Goal: Transaction & Acquisition: Book appointment/travel/reservation

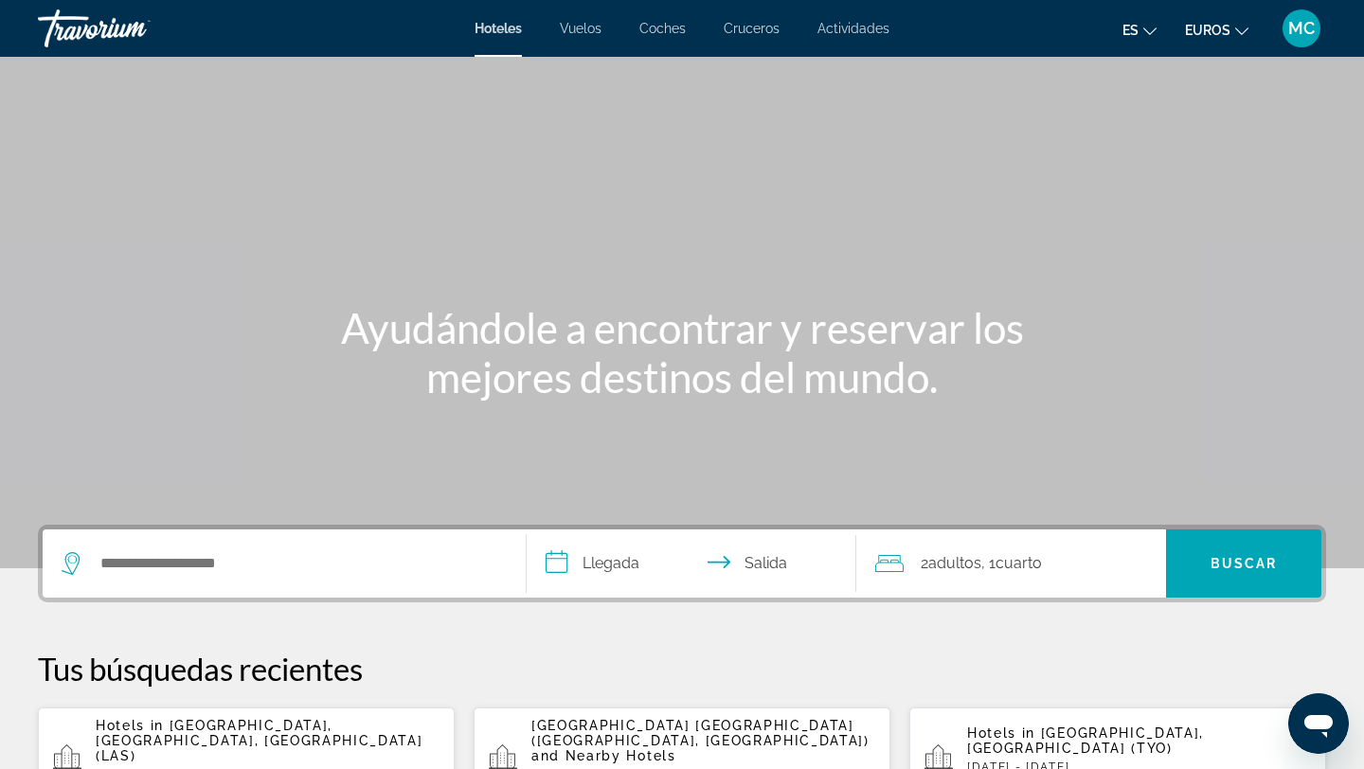
click at [364, 546] on div "Widget de búsqueda" at bounding box center [284, 564] width 445 height 68
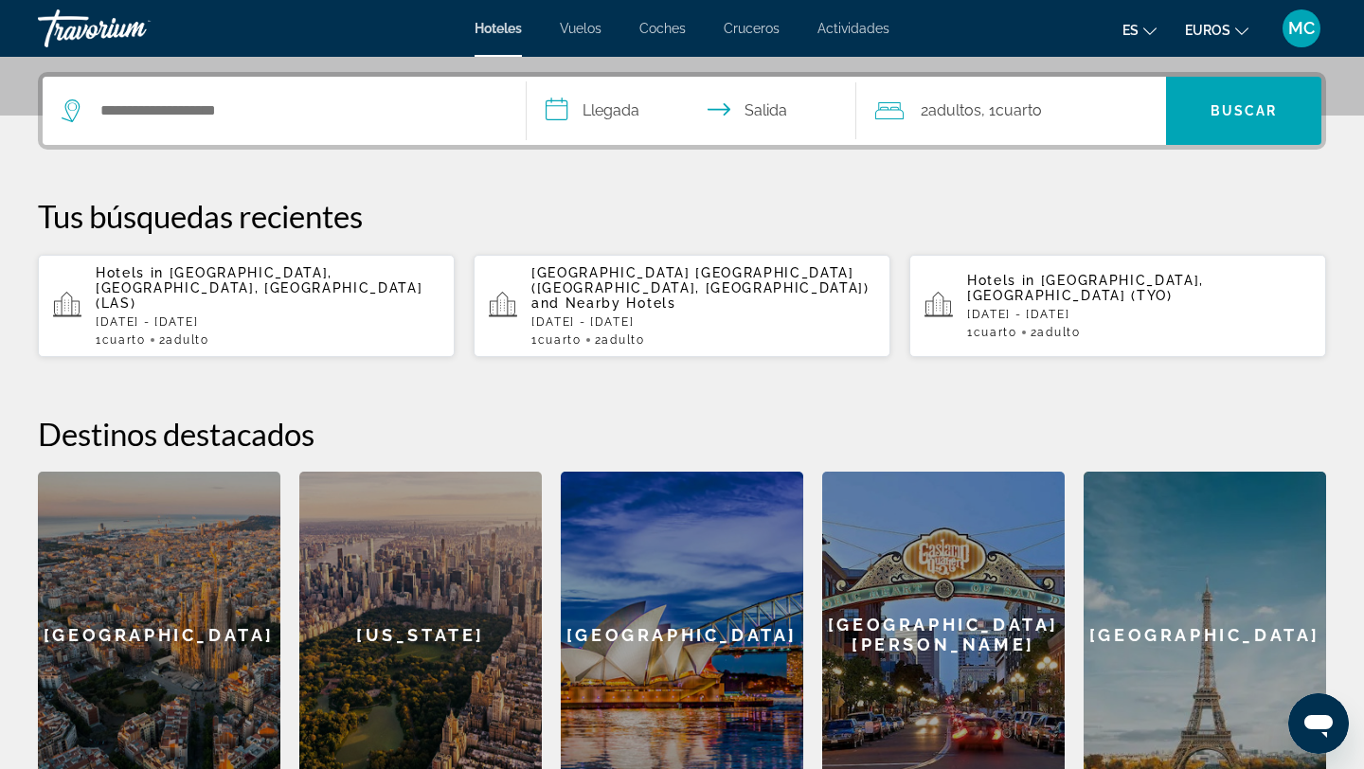
scroll to position [463, 0]
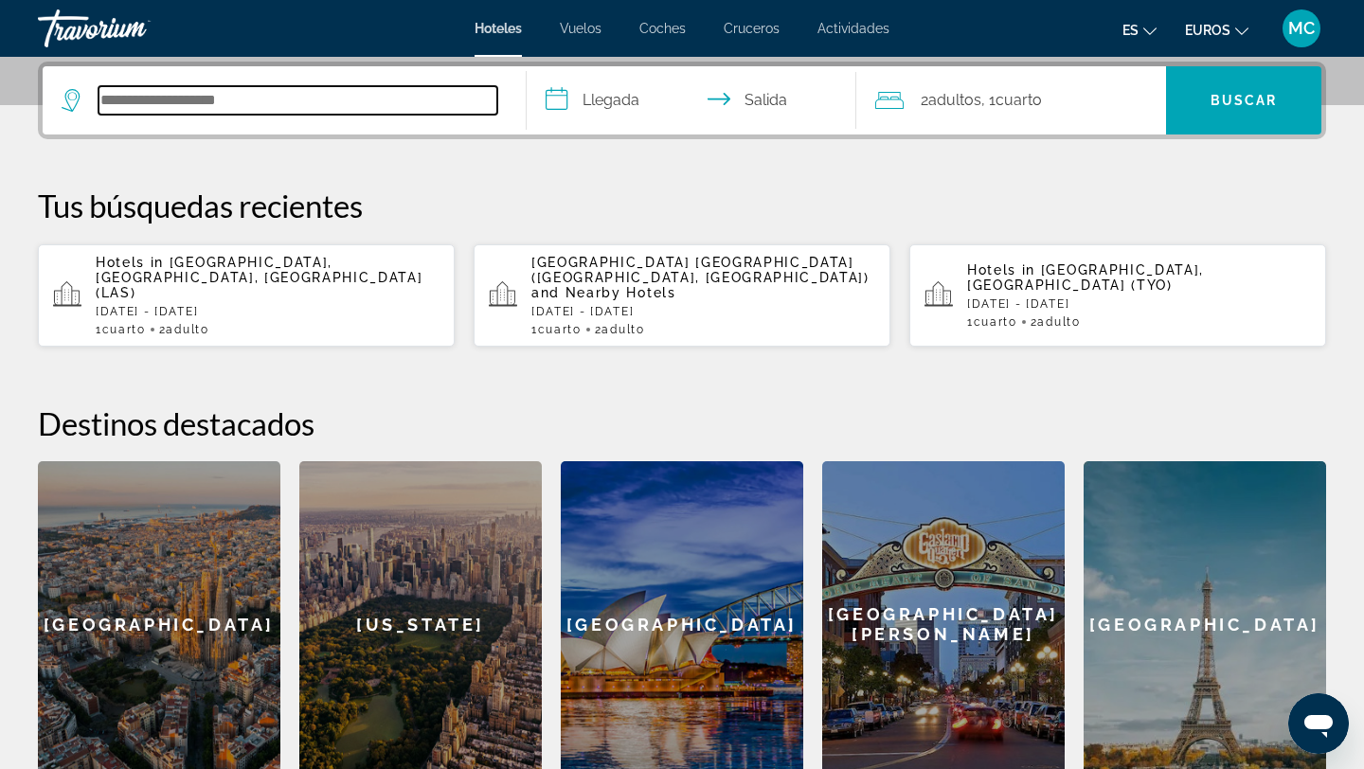
click at [166, 90] on input "Buscar destino hotelero" at bounding box center [298, 100] width 399 height 28
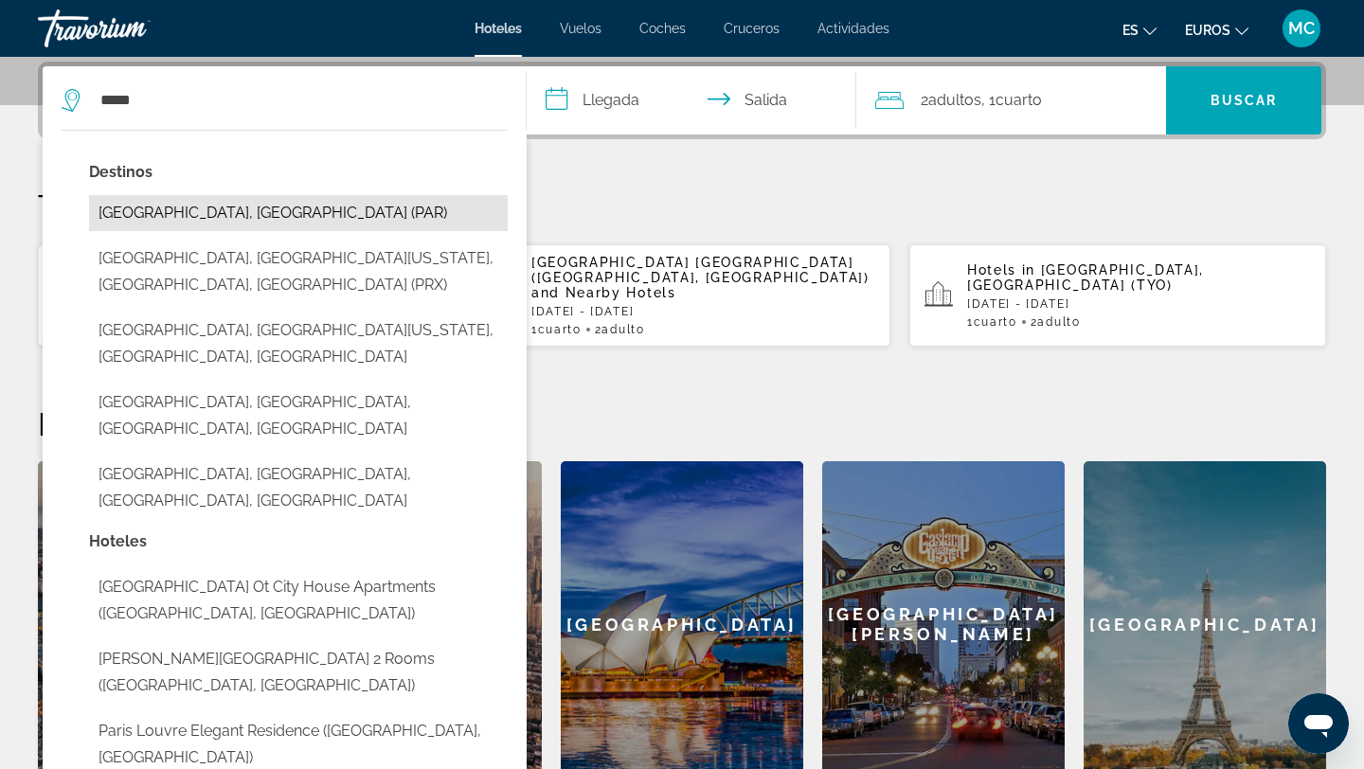
click at [177, 214] on button "[GEOGRAPHIC_DATA], [GEOGRAPHIC_DATA] (PAR)" at bounding box center [298, 213] width 419 height 36
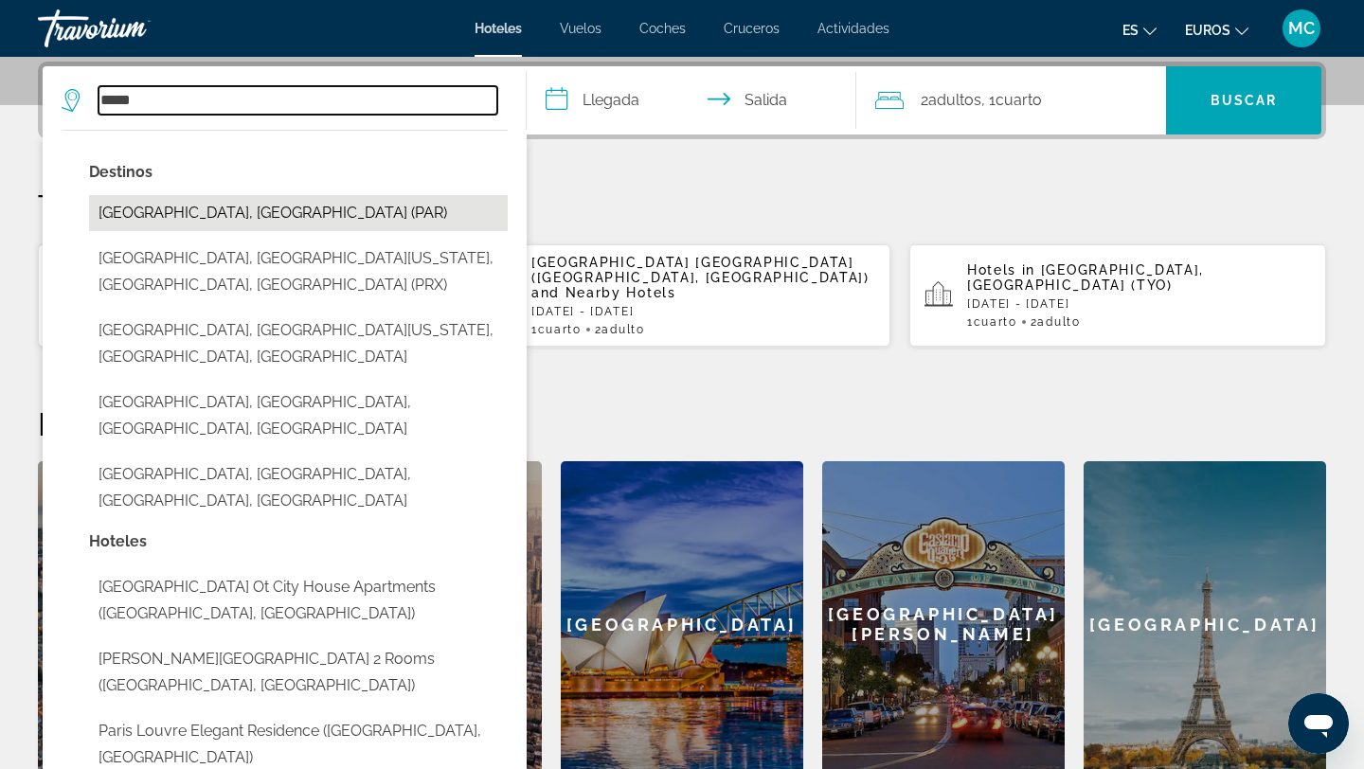
type input "**********"
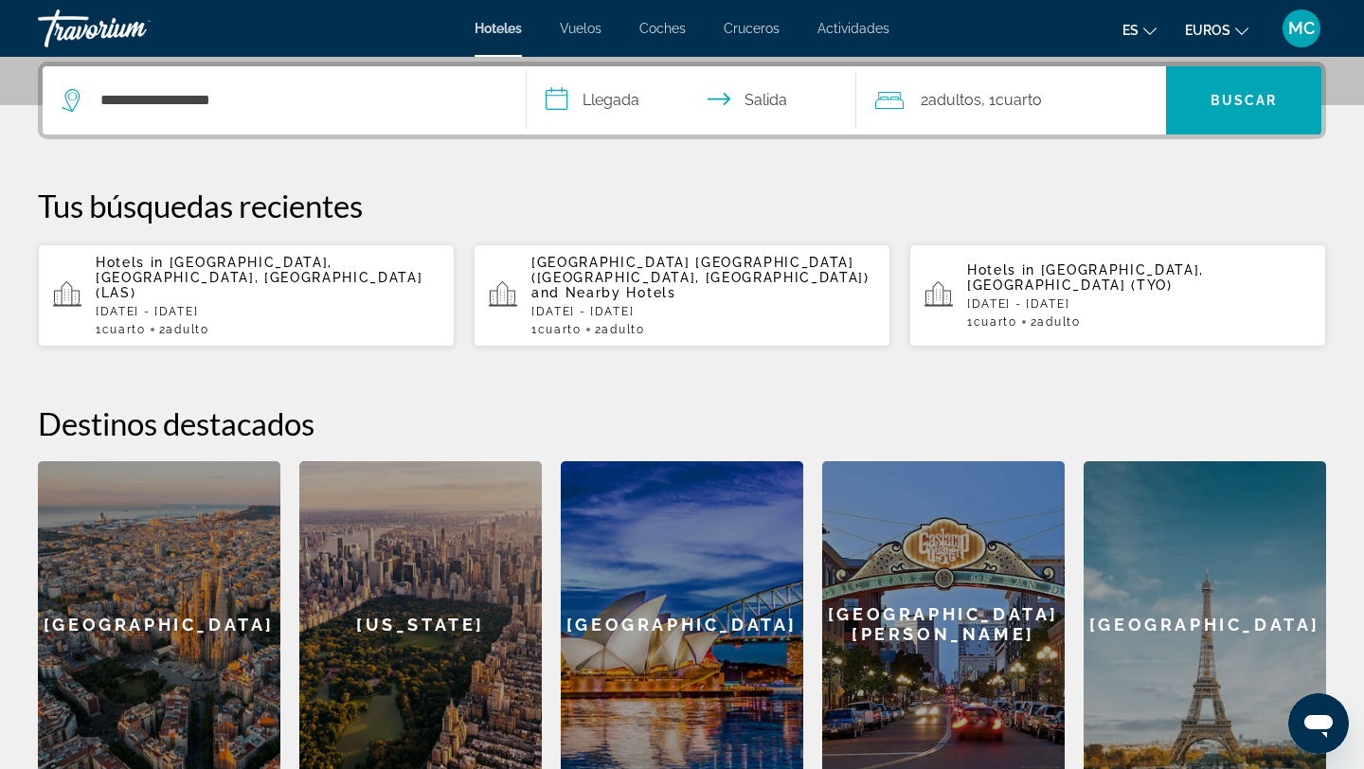
click at [612, 104] on input "**********" at bounding box center [695, 103] width 337 height 74
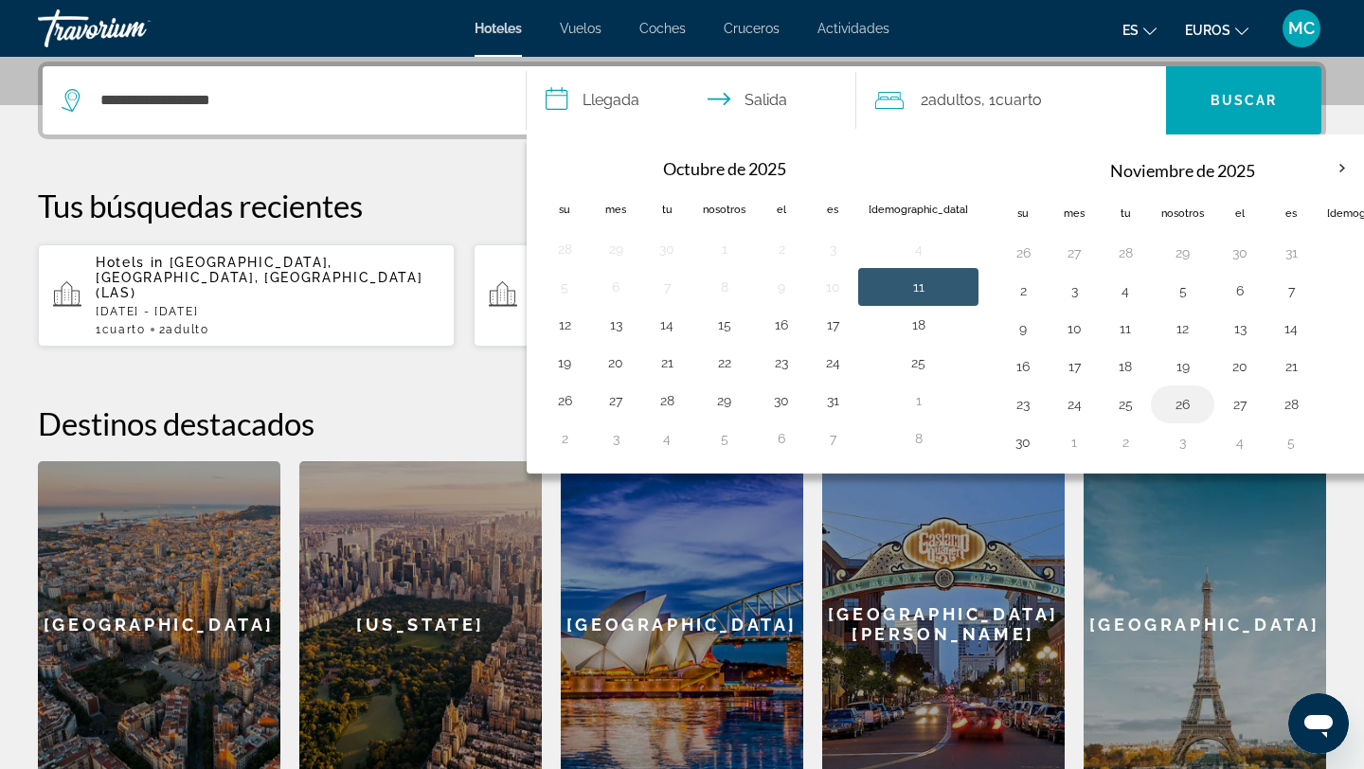
click at [1162, 398] on button "26" at bounding box center [1183, 404] width 43 height 27
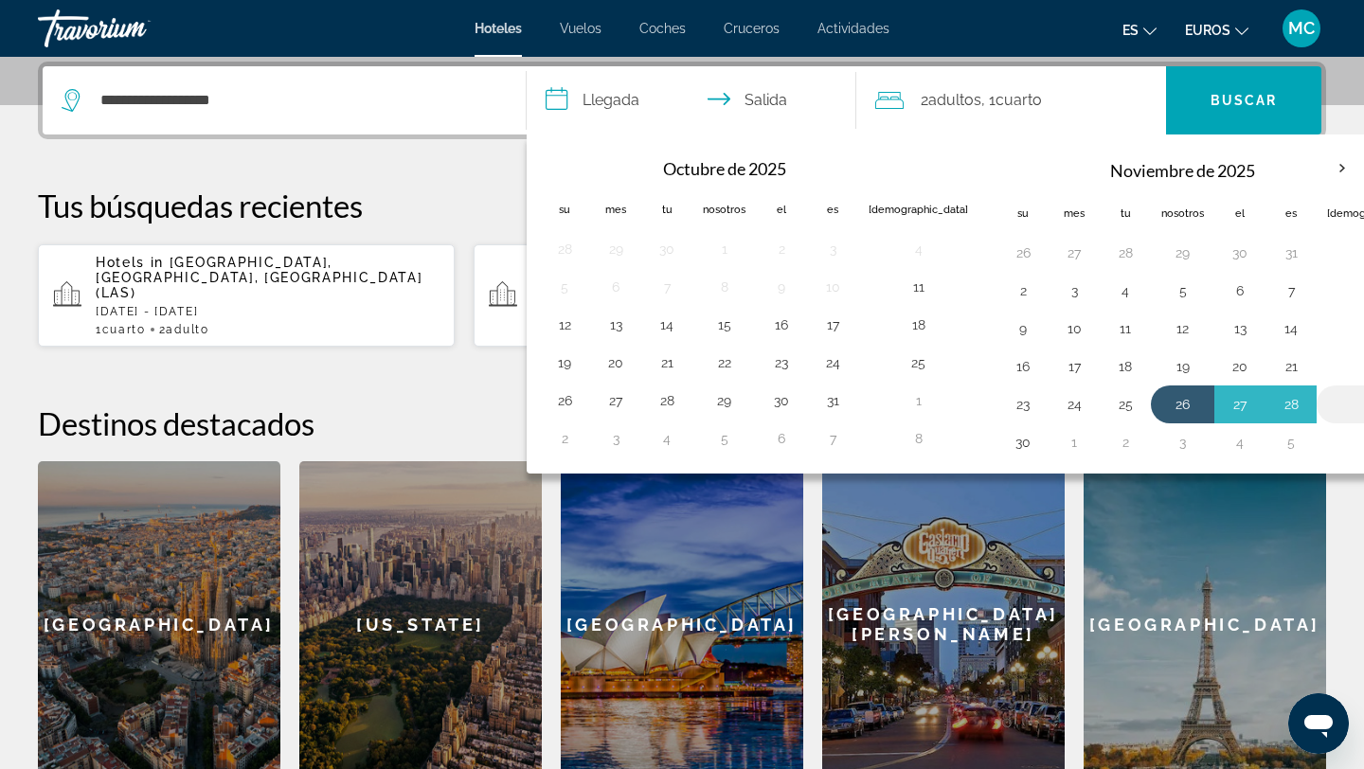
click at [1327, 404] on button "29" at bounding box center [1376, 404] width 99 height 27
type input "**********"
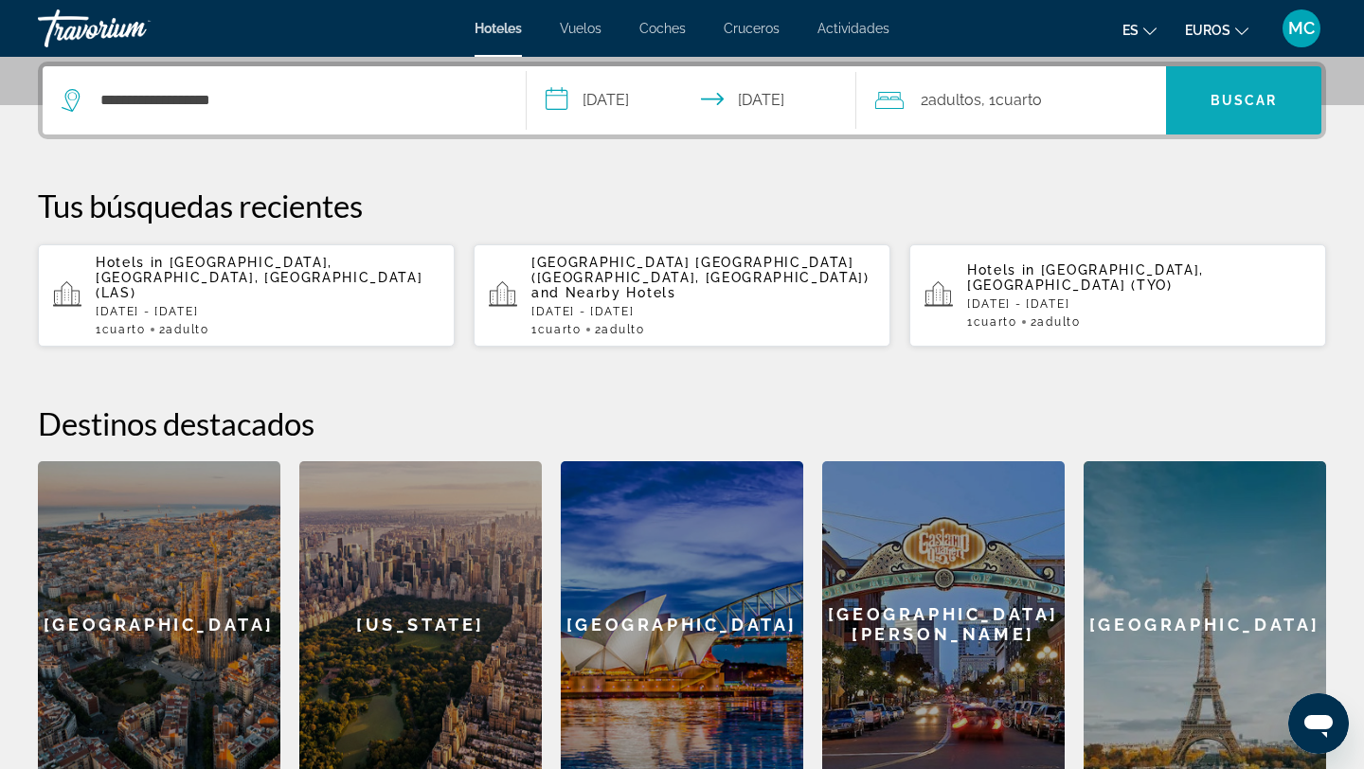
click at [1255, 93] on font "Buscar" at bounding box center [1244, 100] width 67 height 15
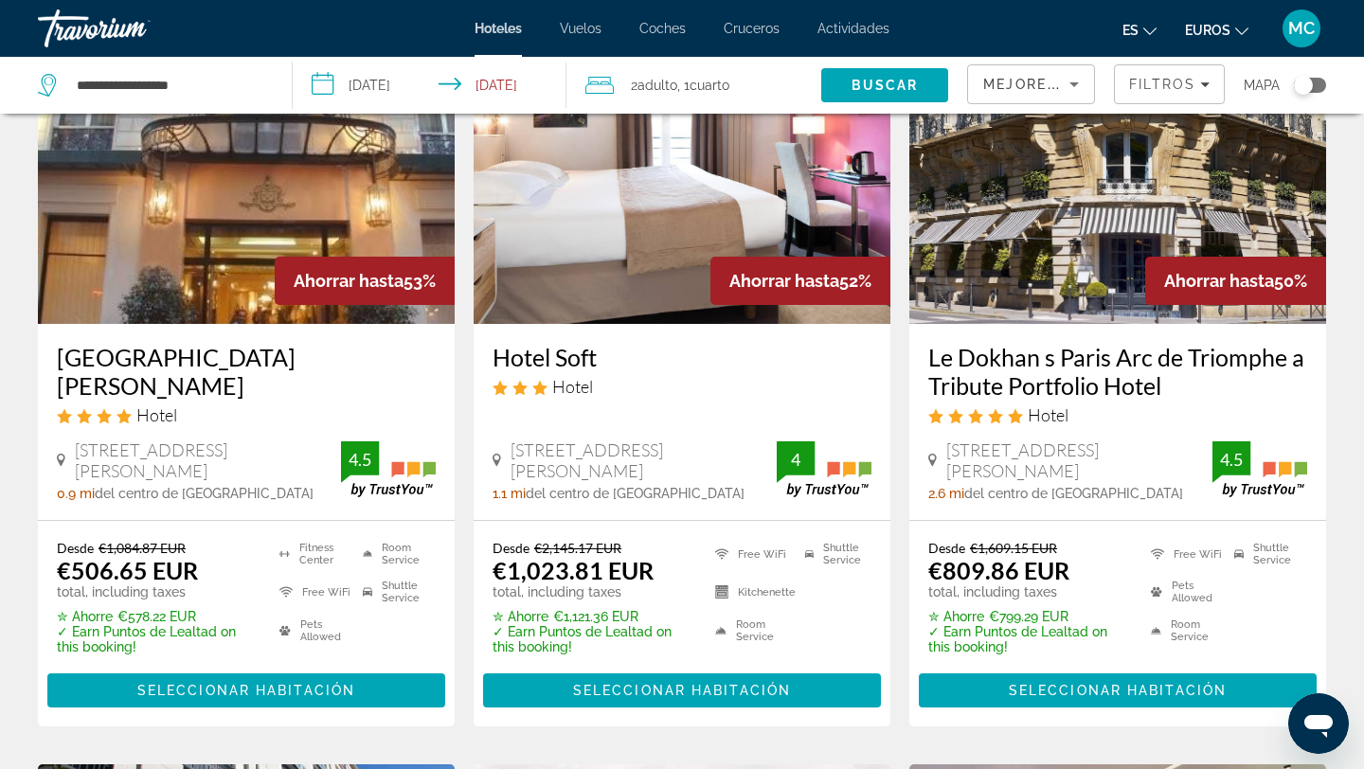
scroll to position [164, 0]
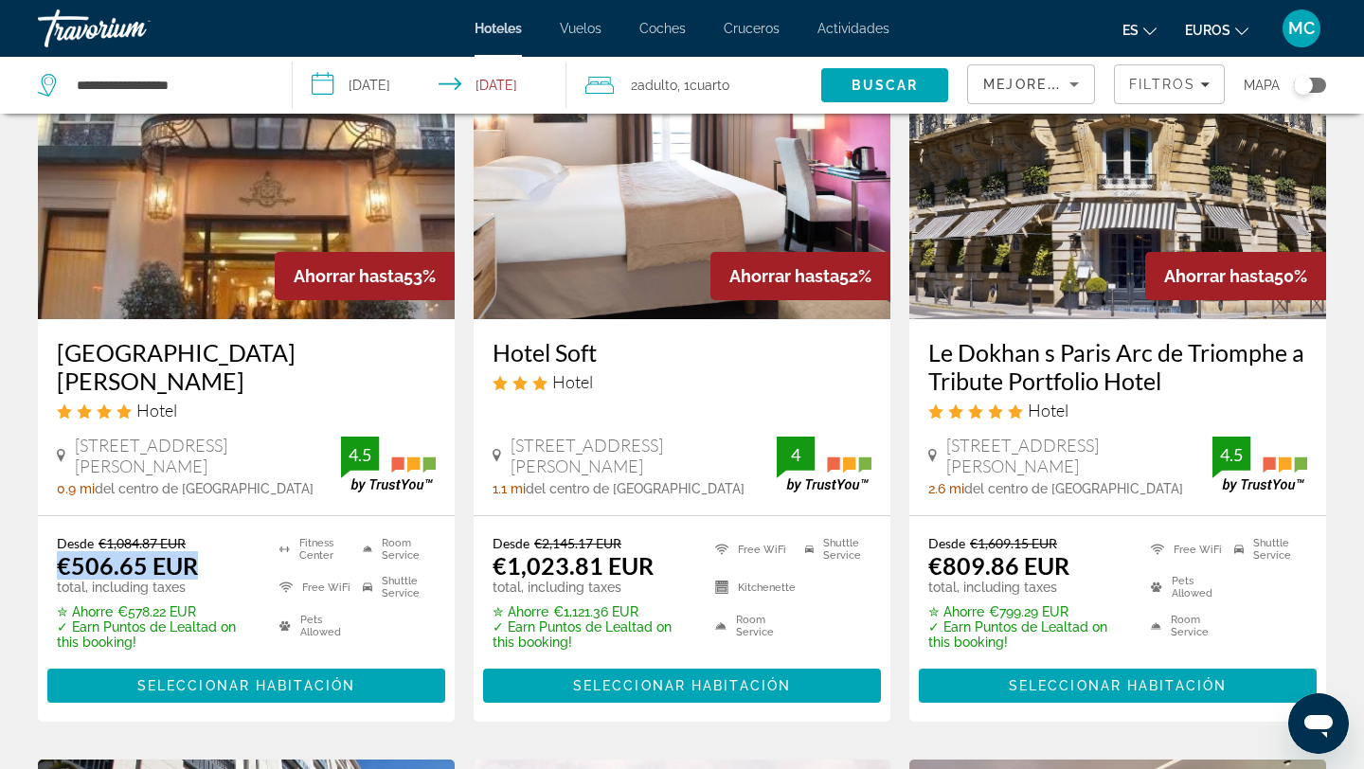
drag, startPoint x: 41, startPoint y: 554, endPoint x: 249, endPoint y: 558, distance: 208.5
click at [249, 558] on div "Desde €1,084.87 EUR €506.65 EUR total, including taxes ✮ Ahorre €578.22 EUR ✓ E…" at bounding box center [246, 619] width 417 height 206
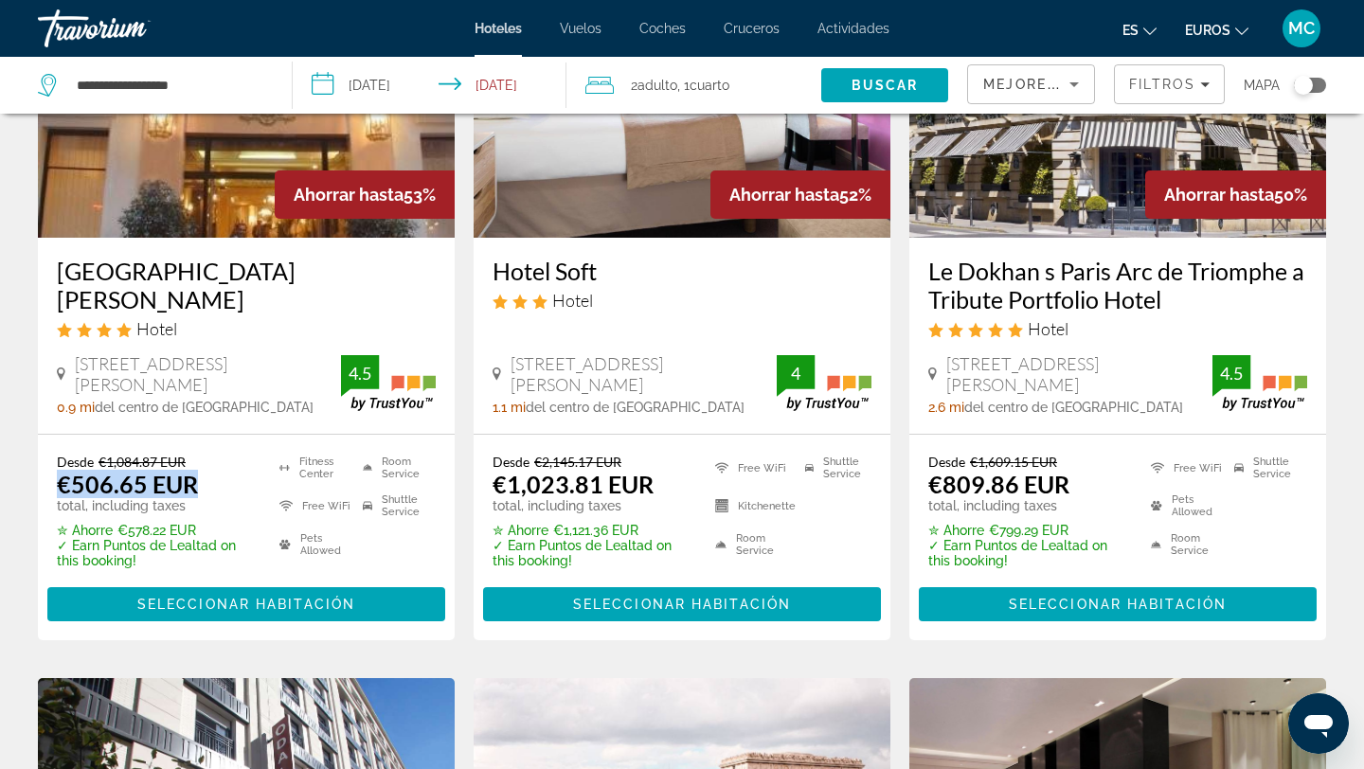
scroll to position [0, 0]
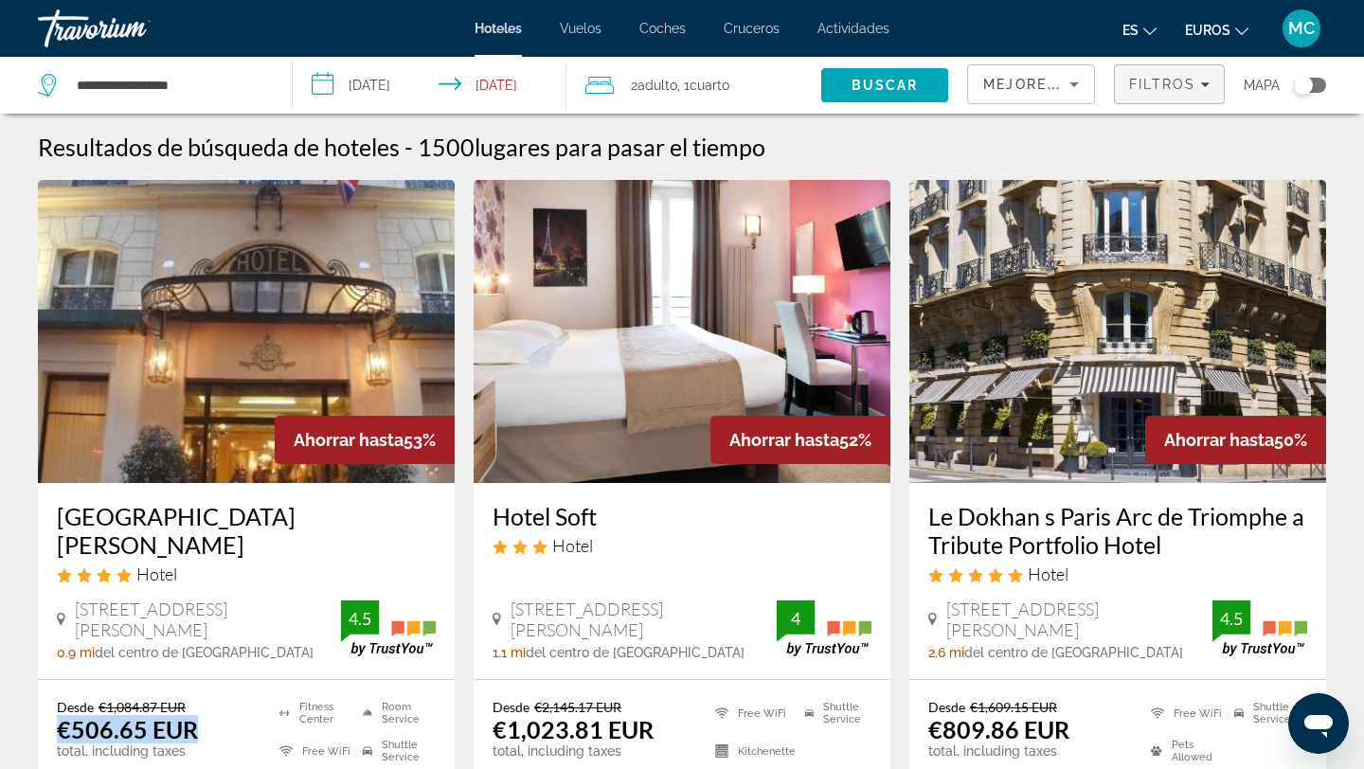
click at [1173, 93] on span "Filters" at bounding box center [1169, 84] width 109 height 45
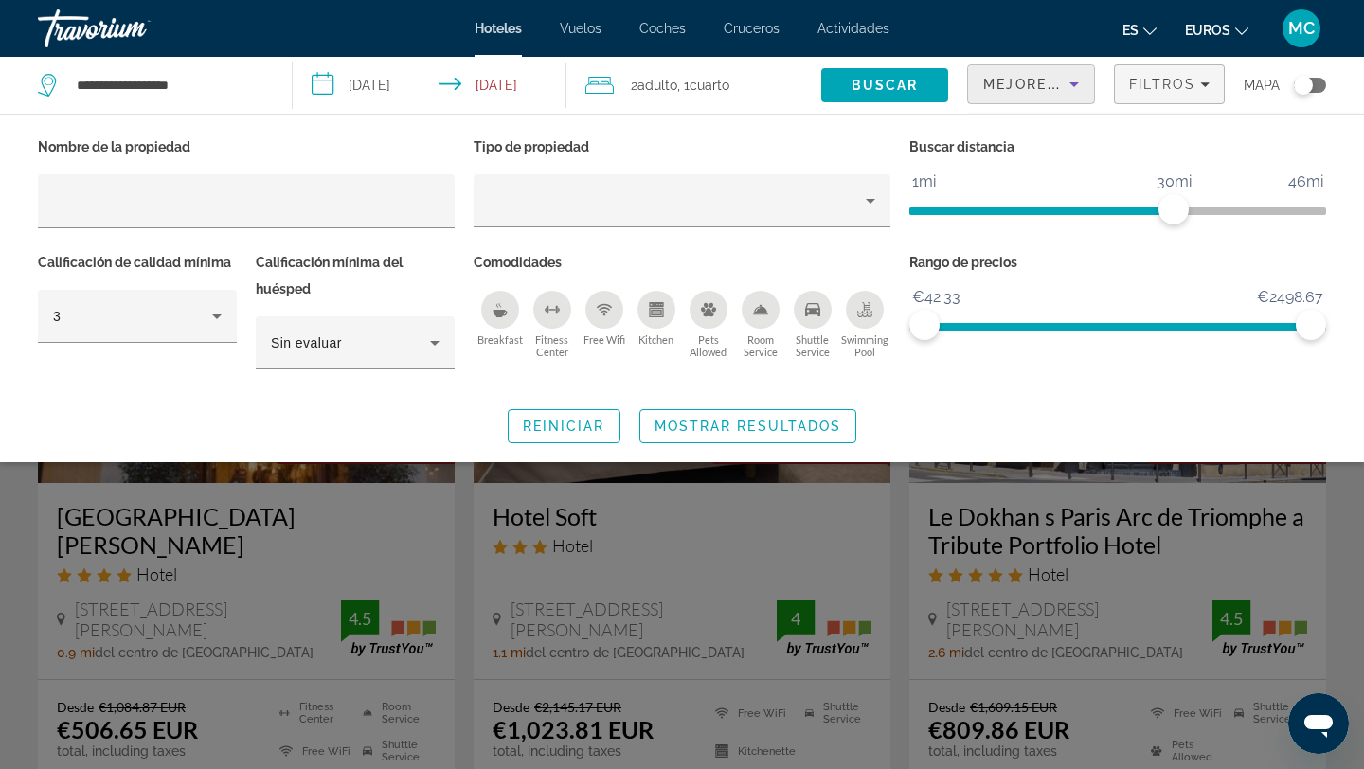
click at [1039, 88] on span "Mejores descuentos" at bounding box center [1077, 84] width 189 height 15
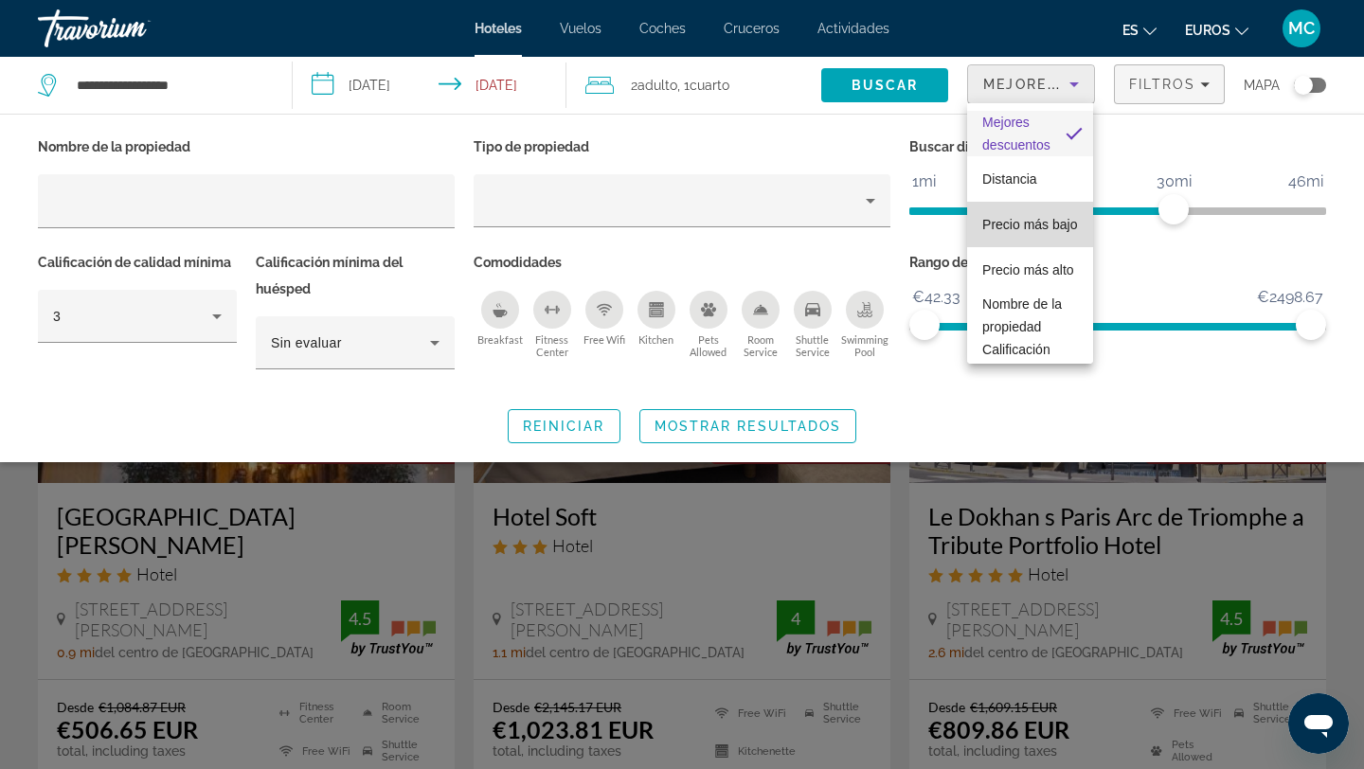
click at [1001, 221] on font "Precio más bajo" at bounding box center [1030, 224] width 95 height 15
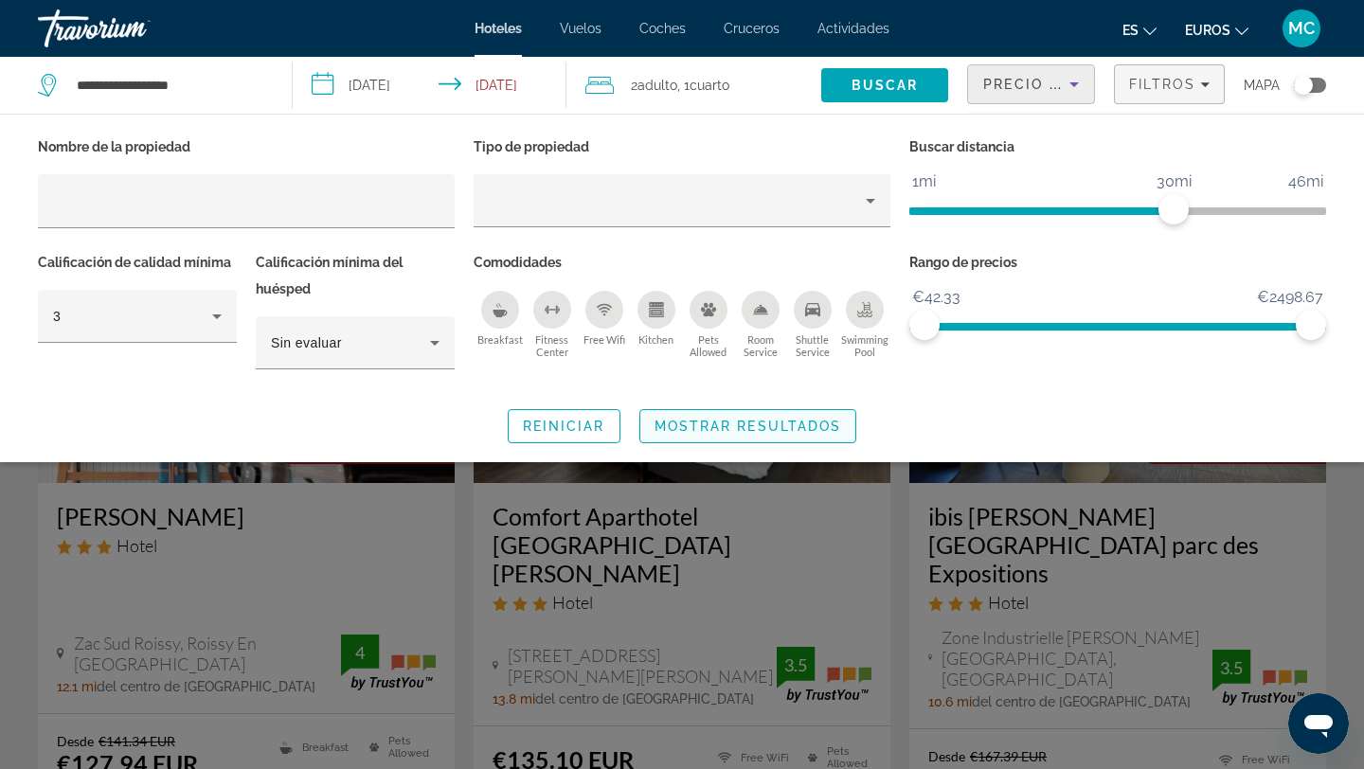
click at [804, 419] on span "Mostrar resultados" at bounding box center [749, 426] width 188 height 15
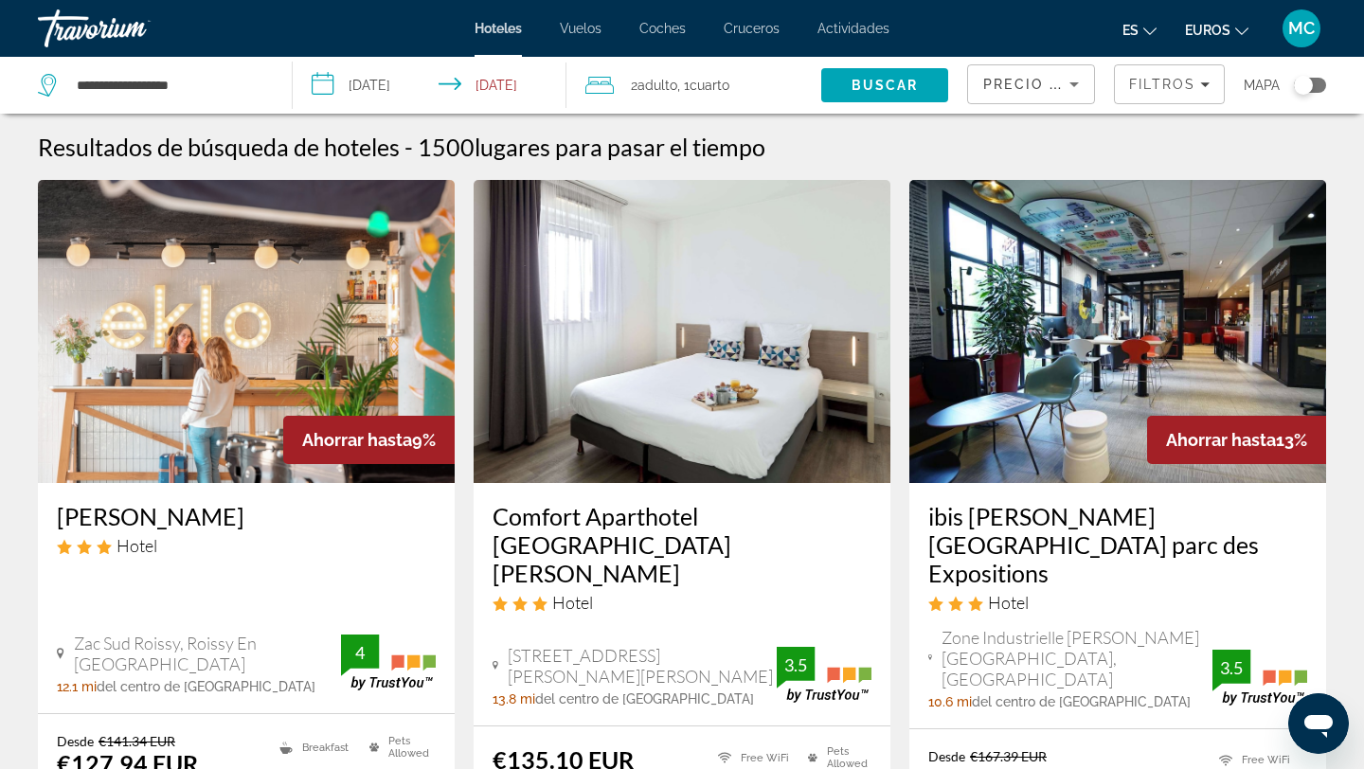
drag, startPoint x: 416, startPoint y: 441, endPoint x: 449, endPoint y: 441, distance: 33.2
click at [449, 441] on div "Ahorrar hasta 9%" at bounding box center [368, 440] width 171 height 48
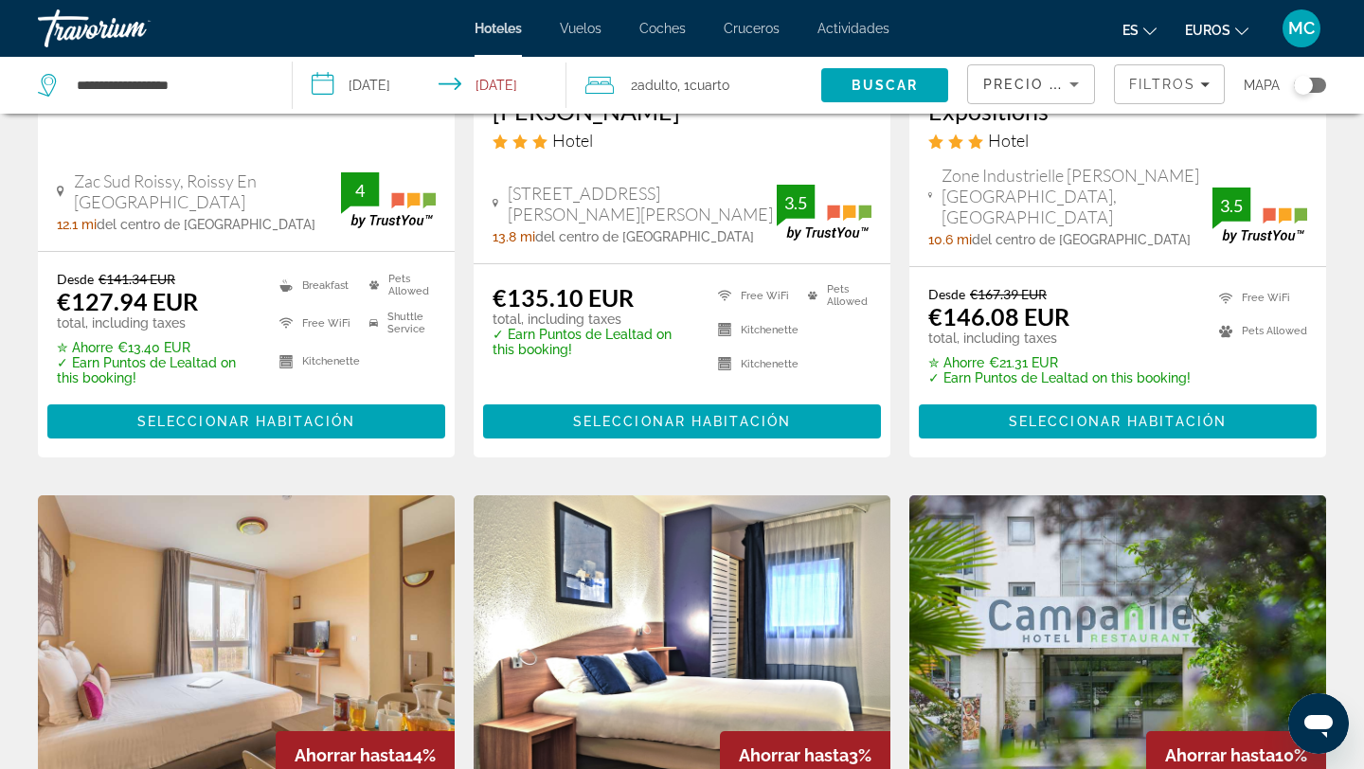
scroll to position [468, 0]
